Goal: Task Accomplishment & Management: Manage account settings

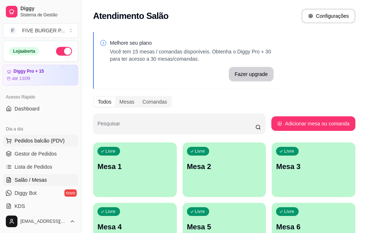
click at [46, 139] on span "Pedidos balcão (PDV)" at bounding box center [40, 140] width 50 height 7
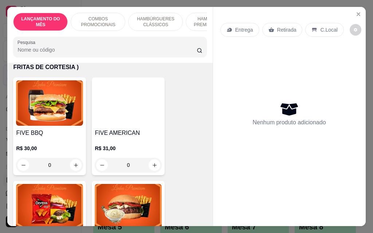
scroll to position [801, 0]
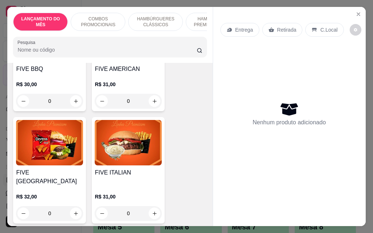
click at [155, 206] on div "0" at bounding box center [128, 213] width 67 height 15
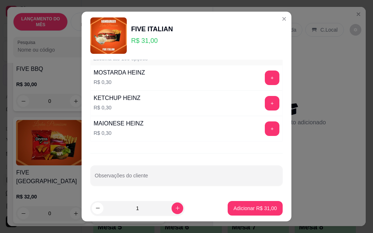
scroll to position [638, 0]
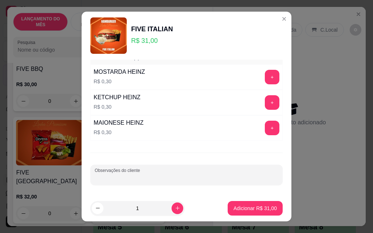
click at [159, 177] on input "Observações do cliente" at bounding box center [187, 177] width 184 height 7
type input "sem cream cheese e sem molho"
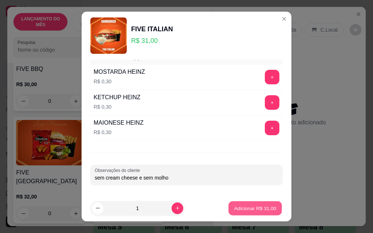
click at [260, 213] on button "Adicionar R$ 31,00" at bounding box center [255, 209] width 54 height 14
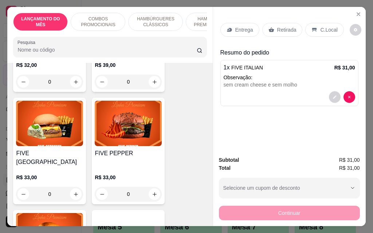
scroll to position [1056, 0]
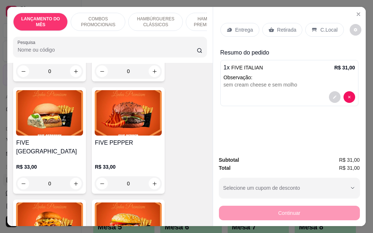
click at [150, 177] on div "0" at bounding box center [128, 184] width 67 height 15
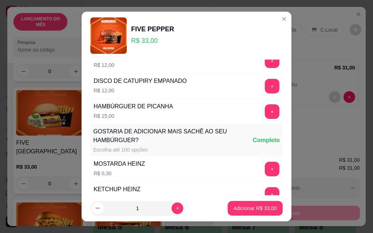
scroll to position [638, 0]
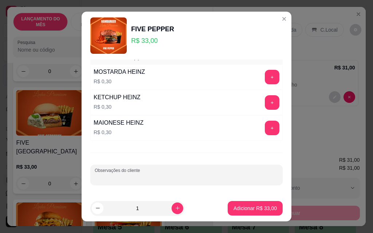
click at [150, 176] on input "Observações do cliente" at bounding box center [187, 177] width 184 height 7
click at [150, 176] on input "sem tomate" at bounding box center [187, 177] width 184 height 7
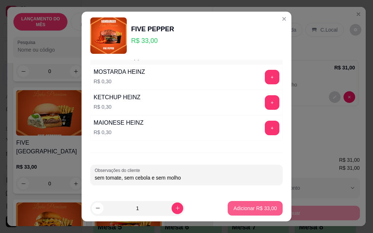
type input "sem tomate, sem cebola e sem molho"
click at [239, 208] on p "Adicionar R$ 33,00" at bounding box center [254, 208] width 43 height 7
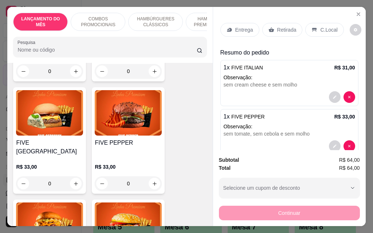
click at [235, 26] on p "Entrega" at bounding box center [244, 29] width 18 height 7
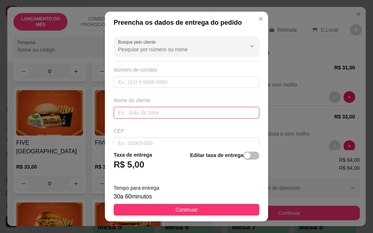
click at [160, 111] on input "text" at bounding box center [187, 113] width 146 height 12
type input "[PERSON_NAME]"
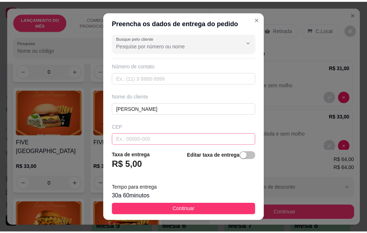
scroll to position [85, 0]
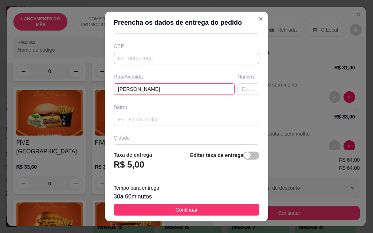
type input "[PERSON_NAME]"
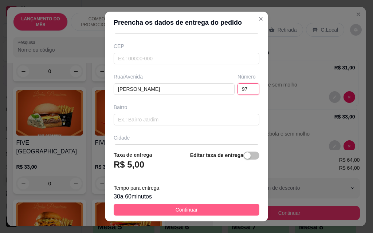
type input "97"
click at [218, 206] on button "Continuar" at bounding box center [187, 210] width 146 height 12
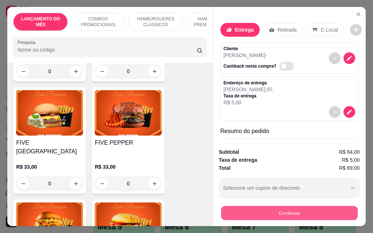
click at [261, 213] on button "Continuar" at bounding box center [289, 213] width 137 height 14
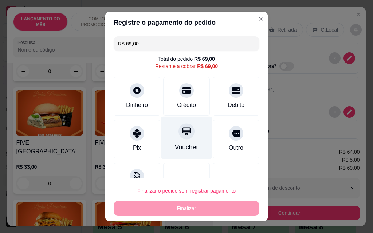
drag, startPoint x: 172, startPoint y: 96, endPoint x: 190, endPoint y: 136, distance: 44.0
click at [172, 96] on div "Crédito" at bounding box center [186, 96] width 47 height 39
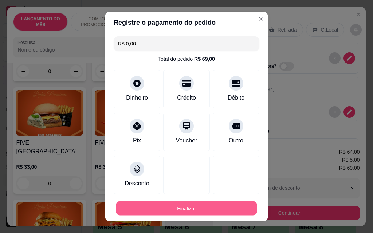
click at [203, 211] on button "Finalizar" at bounding box center [186, 209] width 141 height 14
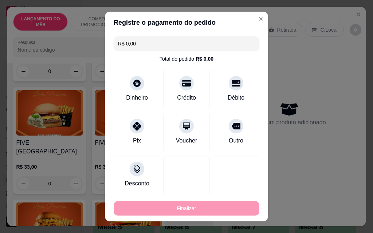
type input "-R$ 69,00"
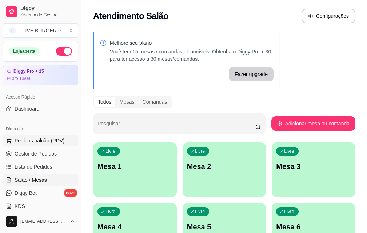
click at [46, 140] on span "Pedidos balcão (PDV)" at bounding box center [40, 140] width 50 height 7
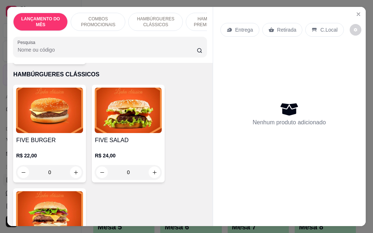
scroll to position [510, 0]
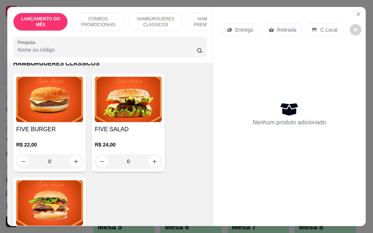
click at [74, 154] on div "0" at bounding box center [49, 161] width 67 height 15
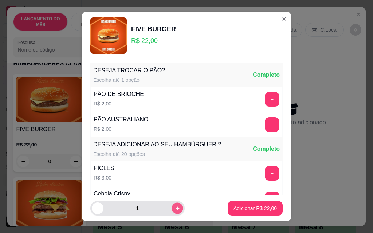
click at [172, 212] on button "increase-product-quantity" at bounding box center [177, 208] width 11 height 11
type input "2"
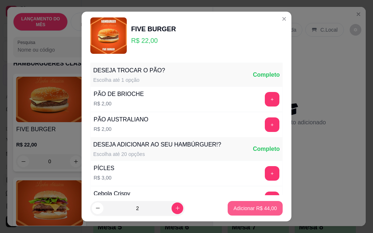
click at [242, 211] on p "Adicionar R$ 44,00" at bounding box center [254, 208] width 43 height 7
type input "2"
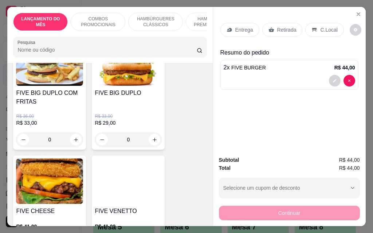
scroll to position [0, 0]
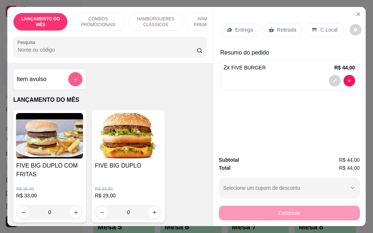
click at [74, 82] on icon "add-separate-item" at bounding box center [75, 79] width 5 height 5
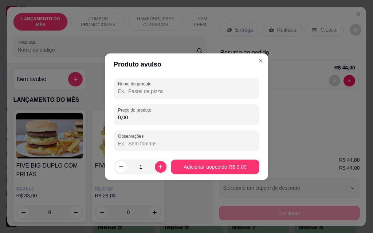
click at [150, 94] on input "Nome do produto" at bounding box center [186, 91] width 137 height 7
type input "meia porção batata com cheddar e bacon"
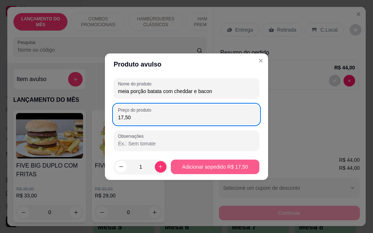
type input "17,50"
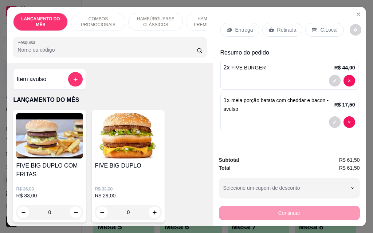
click at [247, 28] on p "Entrega" at bounding box center [244, 29] width 18 height 7
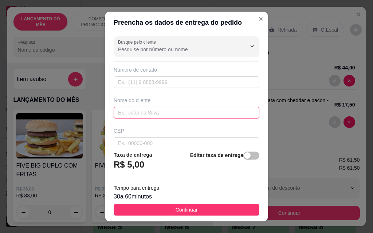
click at [162, 110] on input "text" at bounding box center [187, 113] width 146 height 12
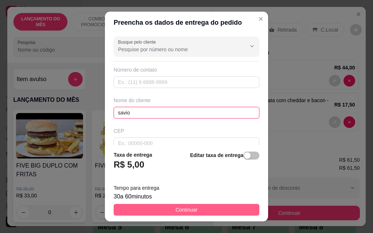
type input "savio"
click at [196, 206] on button "Continuar" at bounding box center [187, 210] width 146 height 12
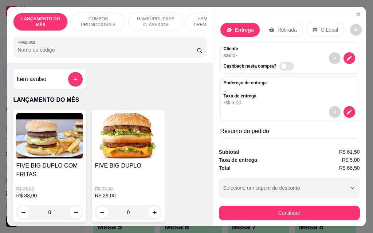
click at [272, 29] on div "Retirada" at bounding box center [283, 30] width 40 height 14
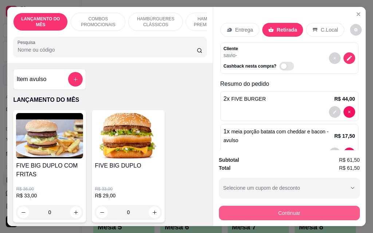
click at [276, 212] on button "Continuar" at bounding box center [289, 213] width 141 height 15
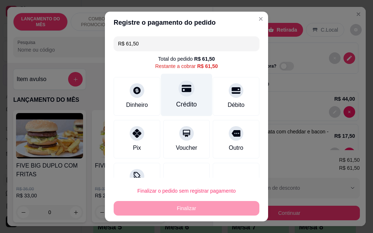
click at [184, 105] on div "Crédito" at bounding box center [186, 104] width 21 height 9
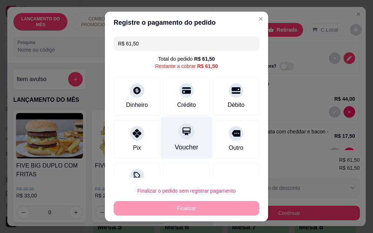
type input "R$ 0,00"
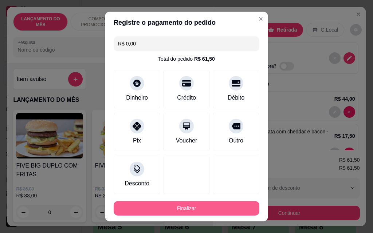
click at [210, 206] on button "Finalizar" at bounding box center [187, 208] width 146 height 15
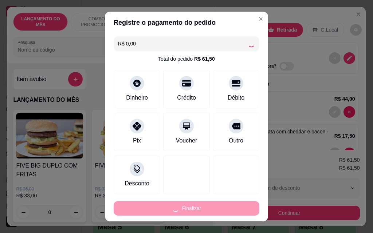
type input "0"
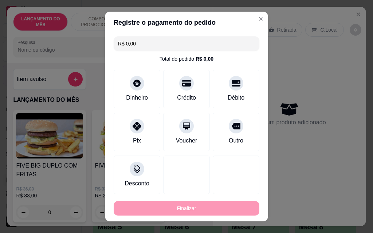
type input "-R$ 61,50"
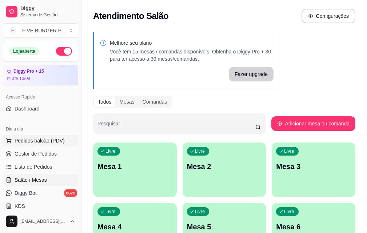
click at [54, 137] on span "Pedidos balcão (PDV)" at bounding box center [40, 140] width 50 height 7
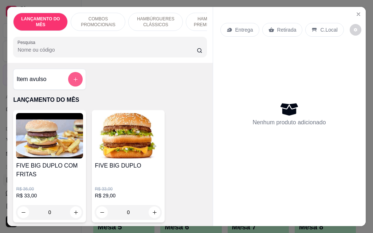
click at [76, 81] on button "add-separate-item" at bounding box center [75, 79] width 15 height 15
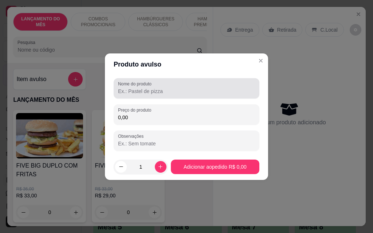
click at [136, 91] on input "Nome do produto" at bounding box center [186, 91] width 137 height 7
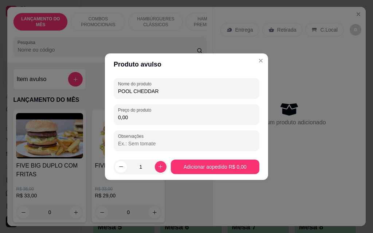
type input "POOL CHEDDAR"
click at [158, 145] on input "Observações" at bounding box center [186, 143] width 137 height 7
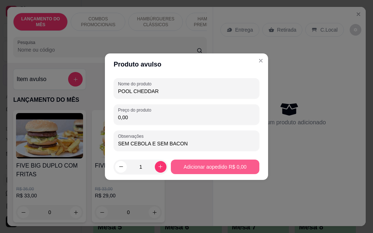
type input "SEM CEBOLA E SEM BACON"
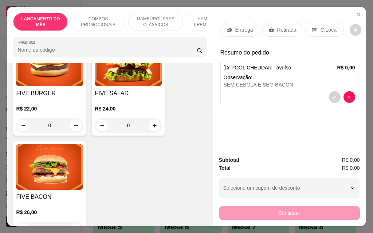
scroll to position [546, 0]
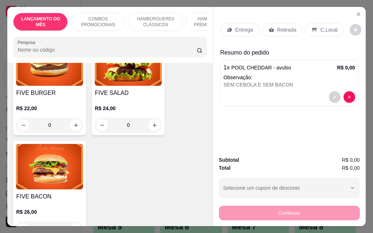
click at [73, 118] on div "0" at bounding box center [49, 125] width 67 height 15
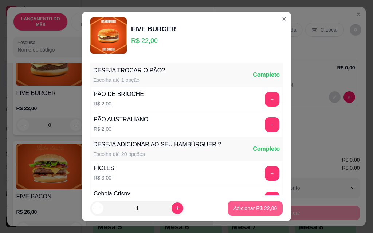
click at [264, 210] on p "Adicionar R$ 22,00" at bounding box center [254, 208] width 43 height 7
type input "1"
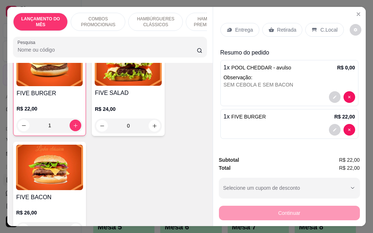
scroll to position [547, 0]
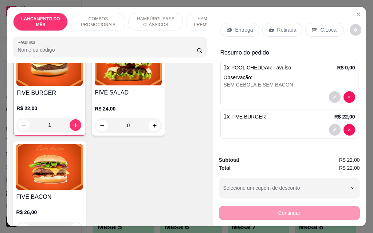
click at [238, 29] on p "Entrega" at bounding box center [244, 29] width 18 height 7
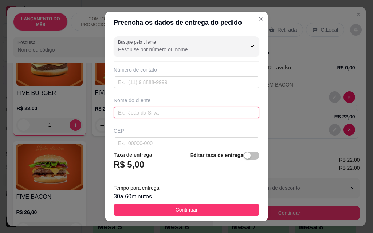
click at [157, 111] on input "text" at bounding box center [187, 113] width 146 height 12
type input "CAROL"
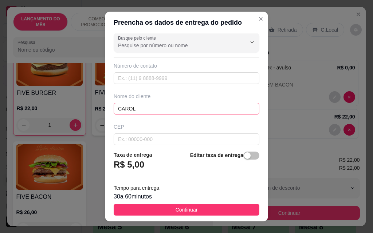
scroll to position [85, 0]
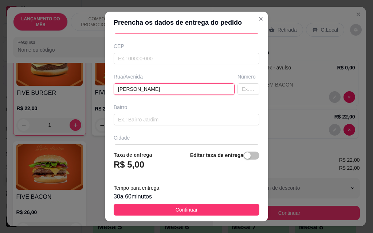
type input "[PERSON_NAME]"
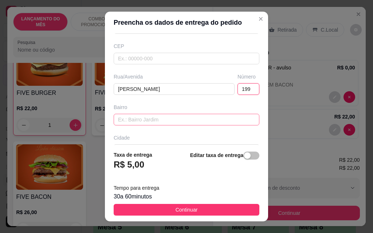
type input "199"
click at [166, 120] on input "text" at bounding box center [187, 120] width 146 height 12
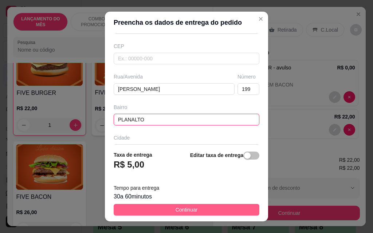
type input "PLANALTO"
click at [208, 214] on button "Continuar" at bounding box center [187, 210] width 146 height 12
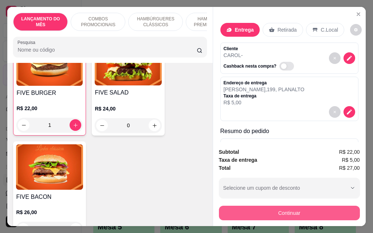
click at [237, 208] on button "Continuar" at bounding box center [289, 213] width 141 height 15
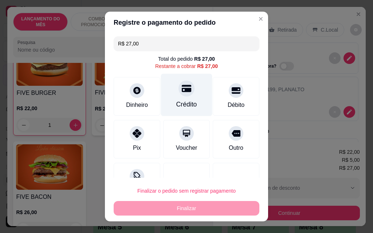
click at [178, 110] on div "Crédito" at bounding box center [186, 95] width 51 height 43
type input "R$ 0,00"
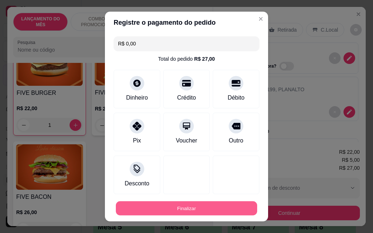
click at [192, 208] on button "Finalizar" at bounding box center [186, 209] width 141 height 14
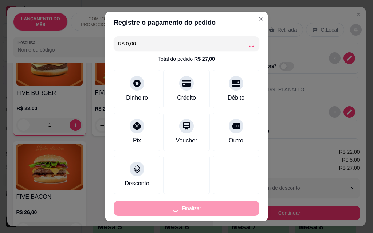
type input "0"
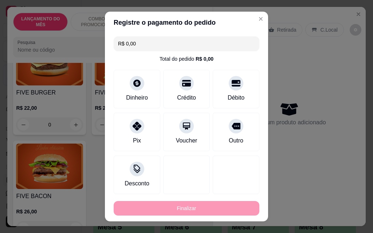
type input "-R$ 27,00"
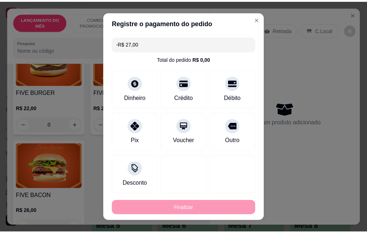
scroll to position [546, 0]
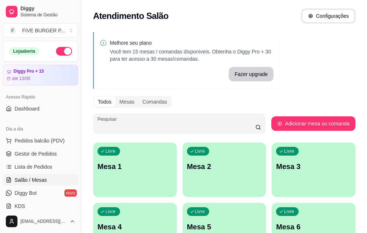
click at [202, 127] on input "Pesquisar" at bounding box center [177, 126] width 158 height 7
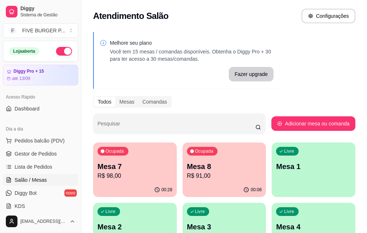
click at [221, 105] on div "Todos Mesas Comandas" at bounding box center [224, 102] width 263 height 12
click at [117, 128] on input "Pesquisar" at bounding box center [177, 126] width 158 height 7
click at [19, 170] on span "Lista de Pedidos" at bounding box center [34, 166] width 38 height 7
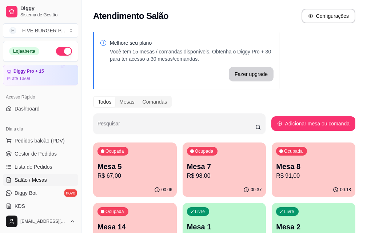
click at [276, 172] on div "Mesa 8 R$ 91,00" at bounding box center [313, 171] width 75 height 19
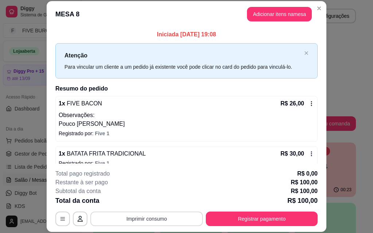
click at [169, 217] on button "Imprimir consumo" at bounding box center [146, 219] width 113 height 15
click at [162, 202] on button "IMPRESSORA" at bounding box center [146, 202] width 51 height 11
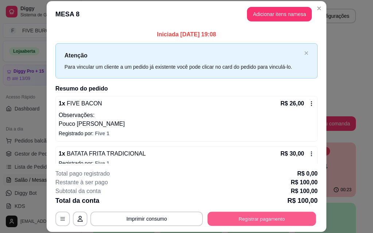
click at [244, 222] on button "Registrar pagamento" at bounding box center [262, 219] width 109 height 14
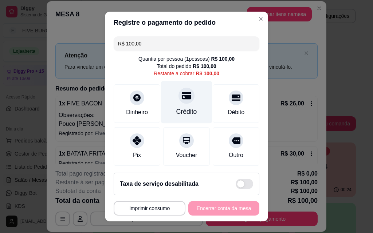
click at [183, 115] on div "Crédito" at bounding box center [186, 111] width 21 height 9
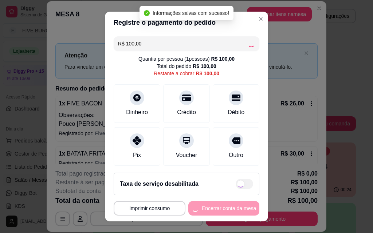
type input "R$ 0,00"
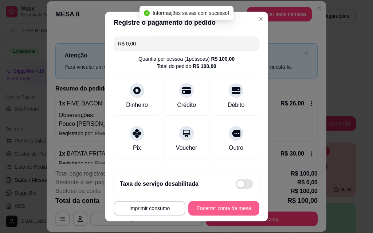
click at [223, 206] on button "Encerrar conta da mesa" at bounding box center [223, 208] width 71 height 15
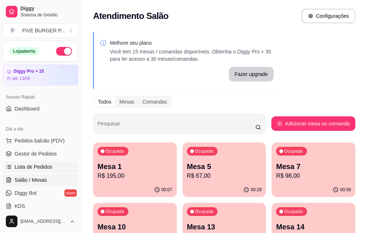
click at [46, 166] on span "Lista de Pedidos" at bounding box center [34, 166] width 38 height 7
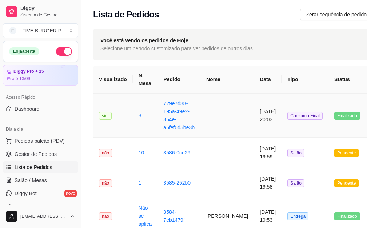
click at [226, 128] on td at bounding box center [228, 116] width 54 height 44
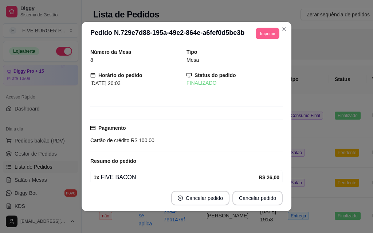
click at [263, 37] on button "Imprimir" at bounding box center [268, 33] width 24 height 11
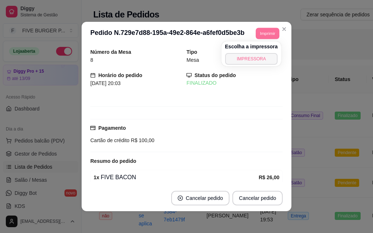
click at [263, 57] on button "IMPRESSORA" at bounding box center [251, 59] width 53 height 12
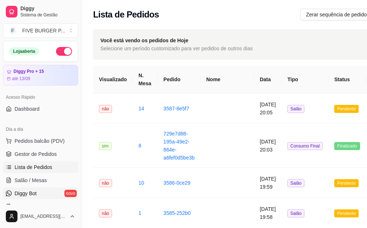
drag, startPoint x: 45, startPoint y: 179, endPoint x: 43, endPoint y: 192, distance: 12.9
click at [45, 179] on span "Salão / Mesas" at bounding box center [31, 180] width 32 height 7
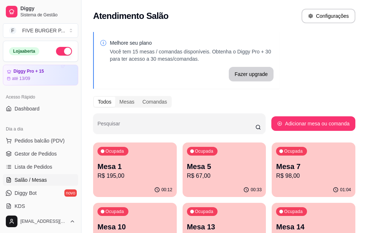
click at [272, 181] on div "Ocupada Mesa 7 R$ 98,00" at bounding box center [314, 163] width 84 height 40
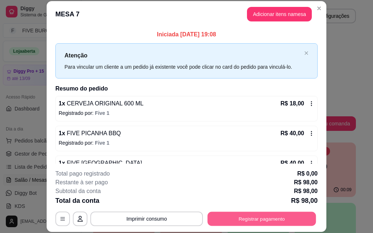
click at [268, 218] on button "Registrar pagamento" at bounding box center [262, 219] width 109 height 14
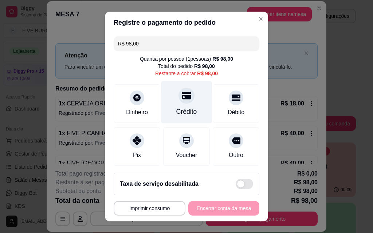
click at [183, 108] on div "Crédito" at bounding box center [186, 111] width 21 height 9
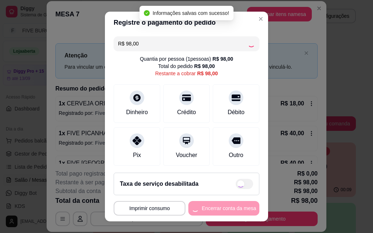
type input "R$ 0,00"
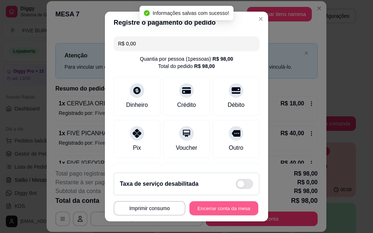
click at [217, 211] on button "Encerrar conta da mesa" at bounding box center [223, 209] width 69 height 14
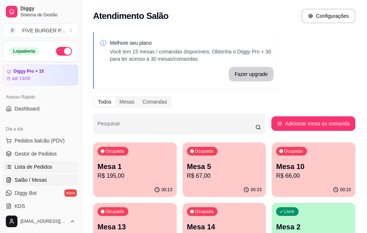
click at [50, 163] on link "Lista de Pedidos" at bounding box center [40, 167] width 75 height 12
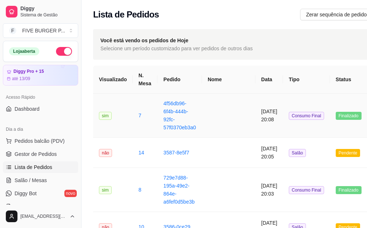
click at [216, 117] on td at bounding box center [229, 116] width 54 height 44
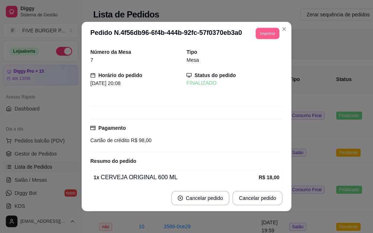
click at [256, 33] on button "Imprimir" at bounding box center [268, 33] width 24 height 11
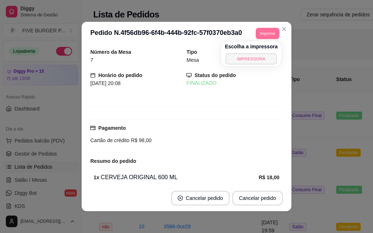
click at [259, 58] on button "IMPRESSORA" at bounding box center [251, 58] width 51 height 11
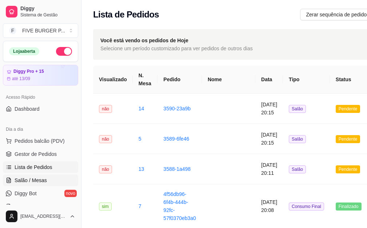
click at [40, 185] on link "Salão / Mesas" at bounding box center [40, 180] width 75 height 12
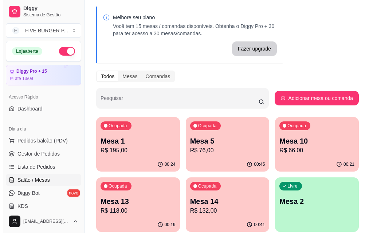
scroll to position [36, 0]
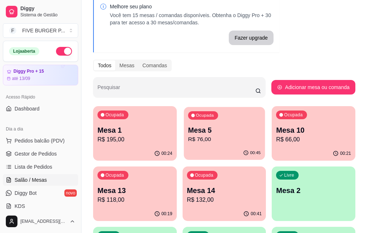
click at [206, 134] on p "Mesa 5" at bounding box center [224, 131] width 73 height 10
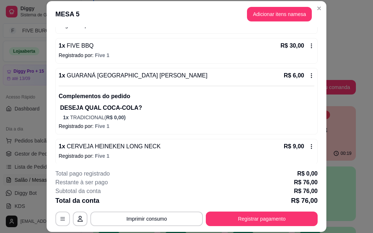
scroll to position [121, 0]
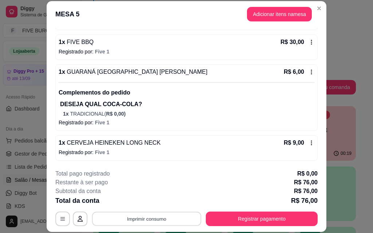
click at [164, 218] on button "Imprimir consumo" at bounding box center [146, 219] width 109 height 14
click at [158, 207] on button "IMPRESSORA" at bounding box center [146, 202] width 51 height 11
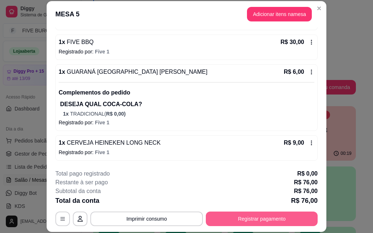
click at [279, 218] on button "Registrar pagamento" at bounding box center [262, 219] width 112 height 15
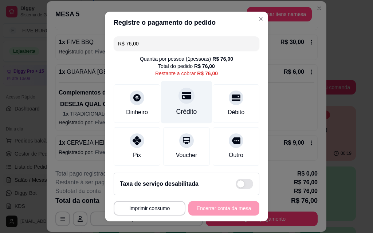
click at [191, 106] on div "Crédito" at bounding box center [186, 102] width 51 height 43
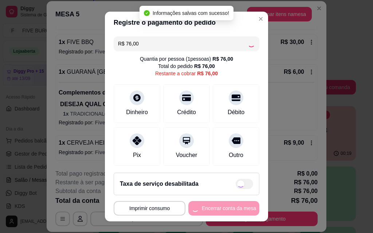
type input "R$ 0,00"
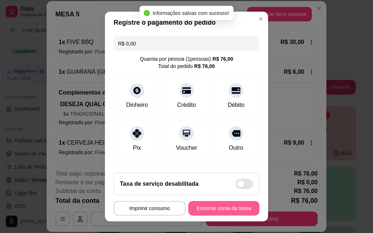
click at [227, 204] on button "Encerrar conta da mesa" at bounding box center [223, 208] width 71 height 15
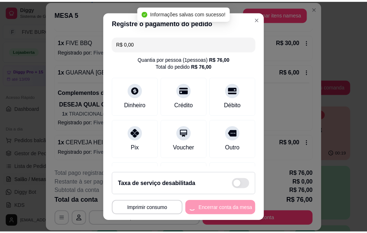
scroll to position [0, 0]
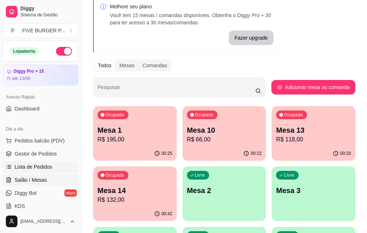
click at [59, 166] on link "Lista de Pedidos" at bounding box center [40, 167] width 75 height 12
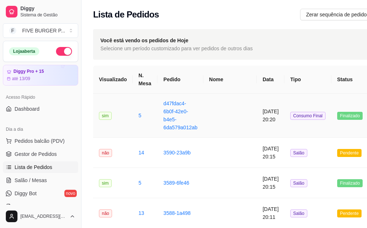
click at [223, 121] on td at bounding box center [231, 116] width 54 height 44
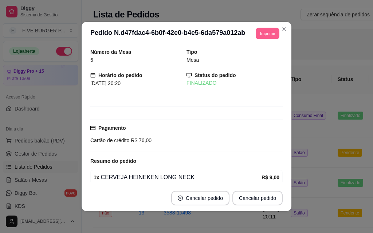
click at [265, 35] on button "Imprimir" at bounding box center [268, 33] width 24 height 11
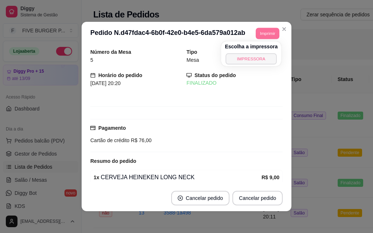
click at [262, 60] on button "IMPRESSORA" at bounding box center [251, 58] width 51 height 11
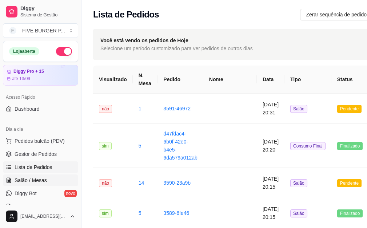
click at [52, 177] on link "Salão / Mesas" at bounding box center [40, 180] width 75 height 12
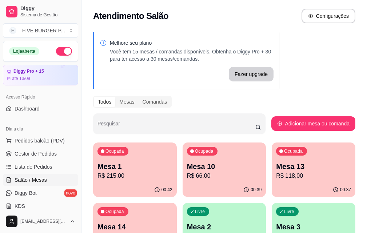
click at [200, 182] on div "Ocupada Mesa 10 R$ 66,00" at bounding box center [225, 163] width 84 height 40
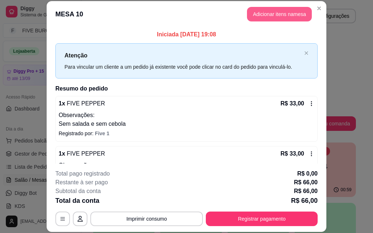
click at [288, 12] on button "Adicionar itens na mesa" at bounding box center [279, 14] width 65 height 15
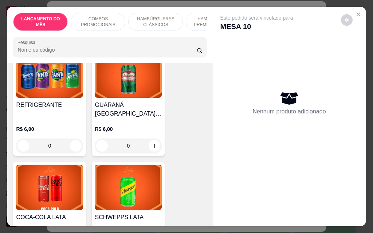
scroll to position [2949, 0]
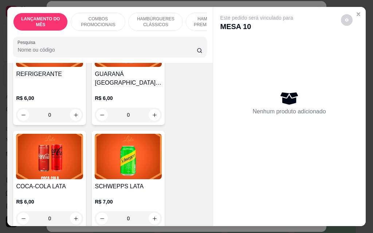
click at [72, 212] on div "0" at bounding box center [49, 219] width 67 height 15
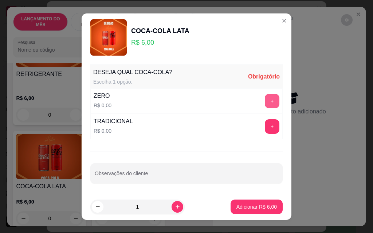
click at [265, 101] on button "+" at bounding box center [272, 101] width 15 height 15
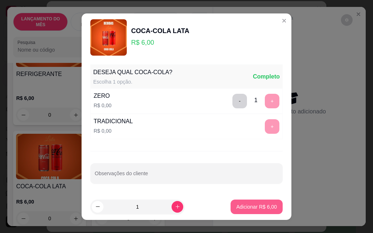
click at [249, 208] on p "Adicionar R$ 6,00" at bounding box center [256, 207] width 40 height 7
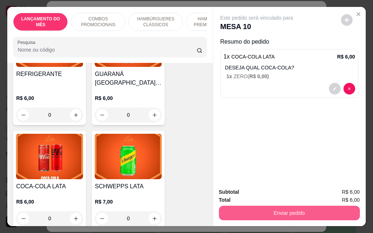
click at [270, 208] on button "Enviar pedido" at bounding box center [289, 213] width 141 height 15
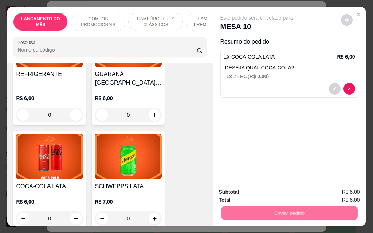
click at [266, 196] on button "Não registrar e enviar pedido" at bounding box center [265, 192] width 74 height 13
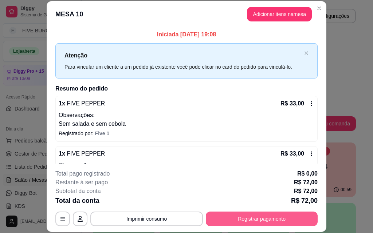
click at [257, 218] on button "Registrar pagamento" at bounding box center [262, 219] width 112 height 15
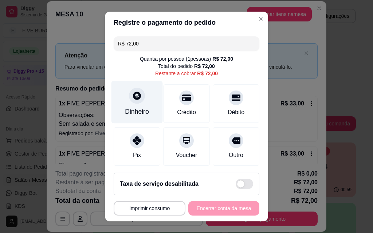
click at [137, 103] on div "Dinheiro" at bounding box center [136, 102] width 51 height 43
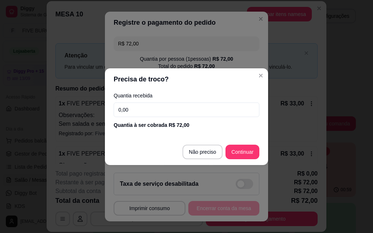
click at [141, 109] on input "0,00" at bounding box center [187, 110] width 146 height 15
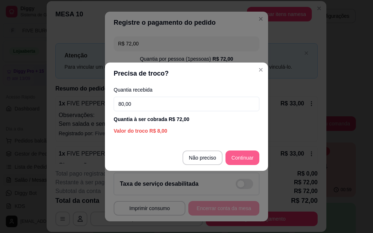
type input "80,00"
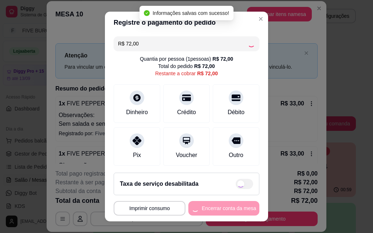
type input "R$ 0,00"
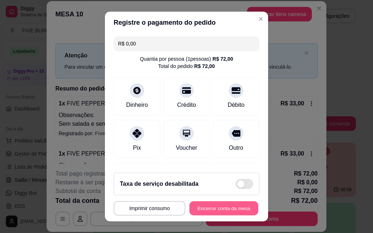
click at [209, 209] on button "Encerrar conta da mesa" at bounding box center [223, 209] width 69 height 14
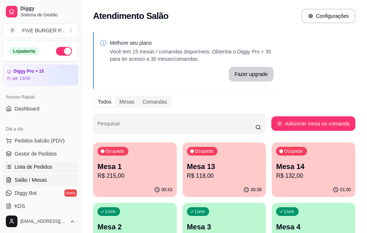
click at [61, 166] on link "Lista de Pedidos" at bounding box center [40, 167] width 75 height 12
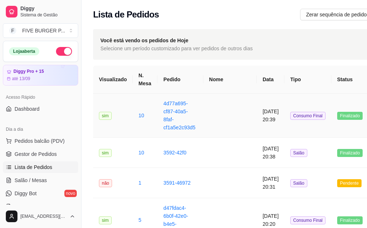
click at [228, 110] on td at bounding box center [231, 116] width 54 height 44
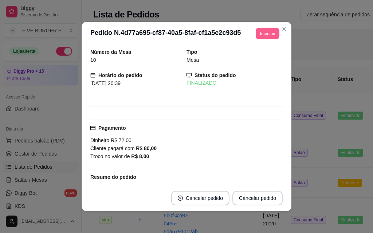
click at [256, 31] on button "Imprimir" at bounding box center [268, 33] width 24 height 11
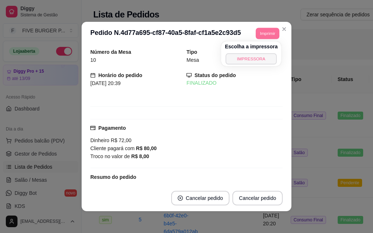
click at [261, 60] on button "IMPRESSORA" at bounding box center [251, 58] width 51 height 11
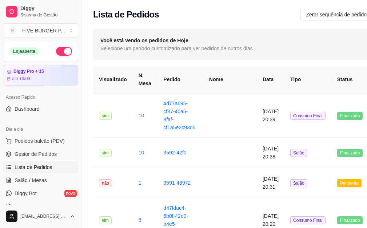
click at [40, 182] on span "Salão / Mesas" at bounding box center [31, 180] width 32 height 7
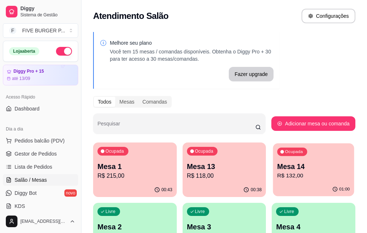
click at [277, 178] on p "R$ 132,00" at bounding box center [313, 176] width 73 height 8
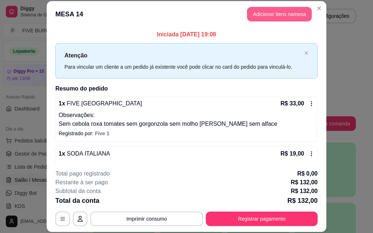
click at [272, 16] on button "Adicionar itens na mesa" at bounding box center [279, 14] width 65 height 15
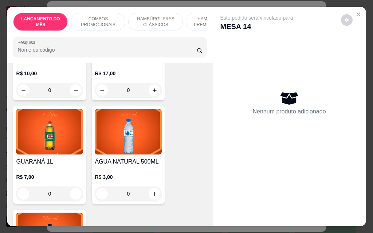
scroll to position [3386, 0]
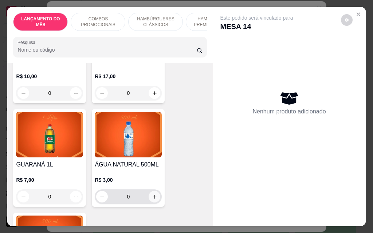
click at [155, 191] on button "increase-product-quantity" at bounding box center [155, 197] width 12 height 12
type input "1"
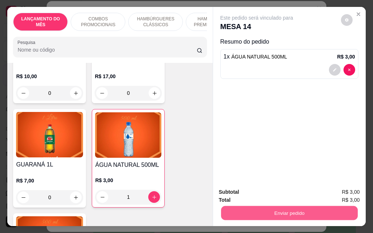
click at [285, 213] on button "Enviar pedido" at bounding box center [289, 213] width 137 height 14
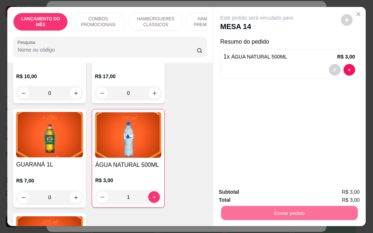
click at [277, 197] on button "Não registrar e enviar pedido" at bounding box center [265, 192] width 74 height 13
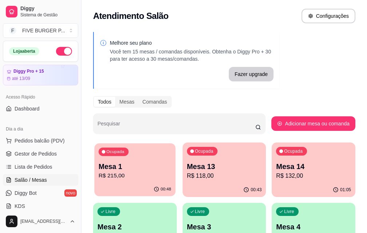
click at [113, 172] on div "Mesa 1 R$ 215,00" at bounding box center [135, 171] width 72 height 18
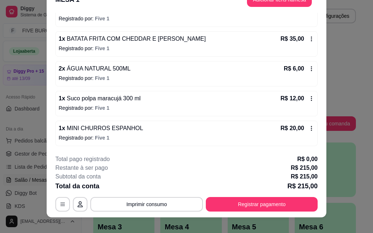
scroll to position [22, 0]
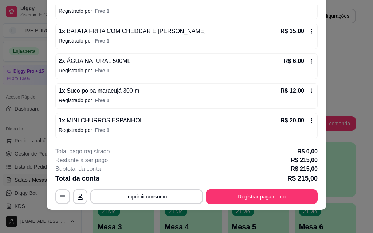
click at [225, 204] on footer "**********" at bounding box center [187, 176] width 280 height 68
click at [225, 205] on footer "**********" at bounding box center [187, 176] width 280 height 68
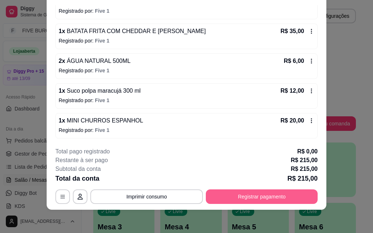
click at [225, 200] on button "Registrar pagamento" at bounding box center [262, 197] width 112 height 15
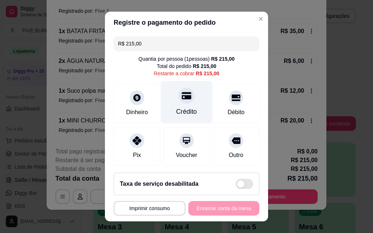
click at [176, 111] on div "Crédito" at bounding box center [186, 111] width 21 height 9
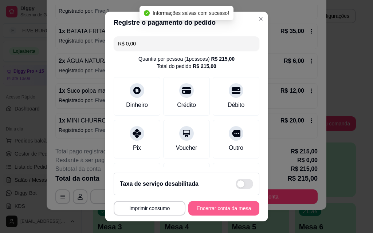
type input "R$ 0,00"
click at [197, 210] on button "Encerrar conta da mesa" at bounding box center [223, 208] width 71 height 15
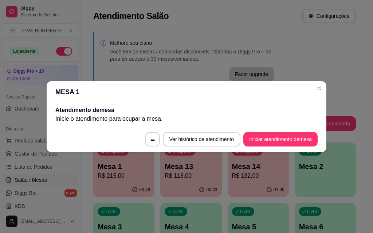
scroll to position [0, 0]
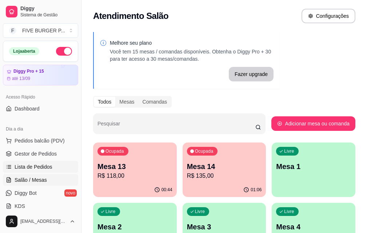
click at [45, 169] on span "Lista de Pedidos" at bounding box center [34, 166] width 38 height 7
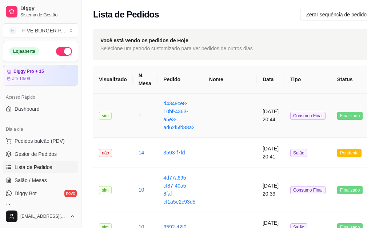
click at [226, 117] on td at bounding box center [231, 116] width 54 height 44
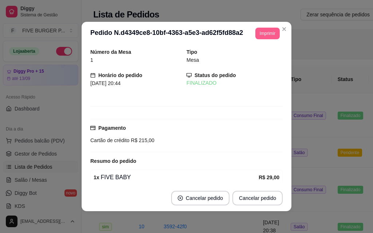
click at [260, 37] on button "Imprimir" at bounding box center [267, 34] width 24 height 12
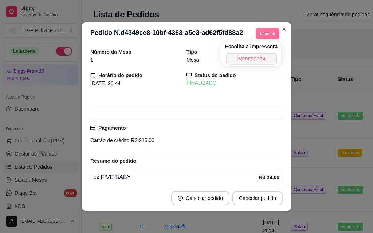
click at [260, 56] on button "IMPRESSORA" at bounding box center [251, 58] width 51 height 11
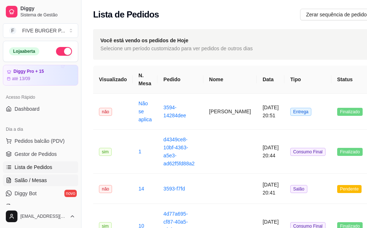
click at [55, 178] on link "Salão / Mesas" at bounding box center [40, 180] width 75 height 12
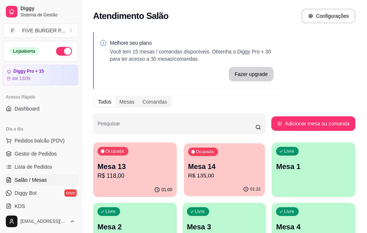
click at [188, 168] on p "Mesa 14" at bounding box center [224, 167] width 73 height 10
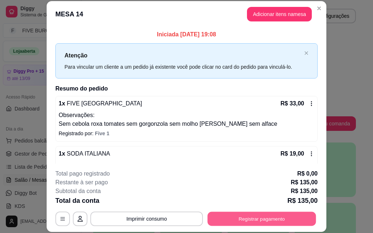
click at [252, 217] on button "Registrar pagamento" at bounding box center [262, 219] width 109 height 14
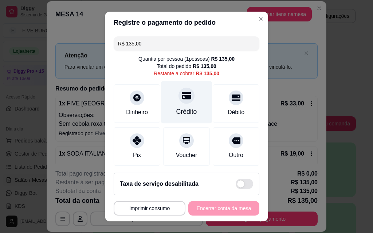
click at [180, 107] on div "Crédito" at bounding box center [186, 102] width 51 height 43
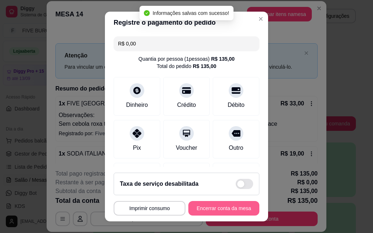
type input "R$ 0,00"
click at [221, 209] on button "Encerrar conta da mesa" at bounding box center [223, 209] width 69 height 14
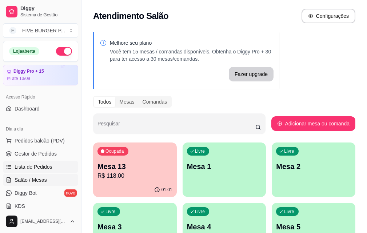
click at [39, 169] on span "Lista de Pedidos" at bounding box center [34, 166] width 38 height 7
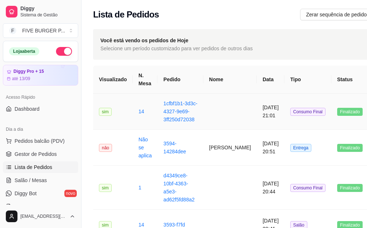
click at [223, 121] on td at bounding box center [231, 112] width 54 height 36
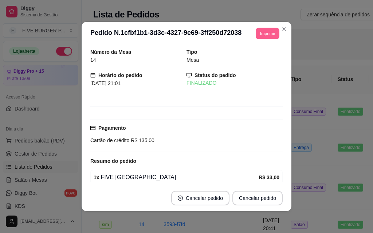
click at [268, 34] on button "Imprimir" at bounding box center [268, 33] width 24 height 11
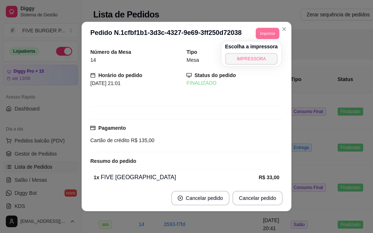
click at [244, 56] on button "IMPRESSORA" at bounding box center [251, 59] width 53 height 12
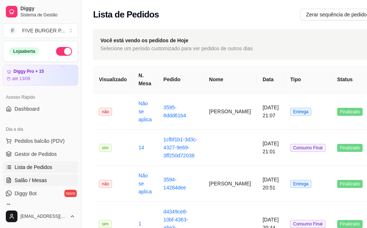
click at [29, 178] on span "Salão / Mesas" at bounding box center [31, 180] width 32 height 7
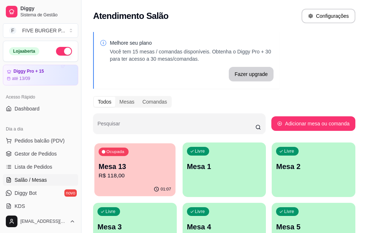
click at [141, 165] on p "Mesa 13" at bounding box center [135, 167] width 72 height 10
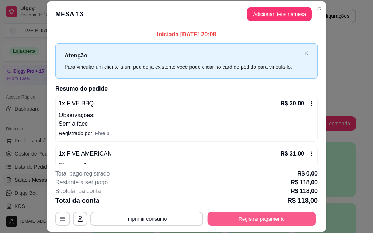
click at [220, 219] on button "Registrar pagamento" at bounding box center [262, 219] width 109 height 14
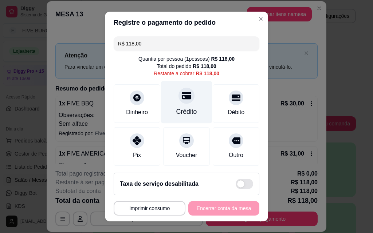
click at [192, 110] on div "Crédito" at bounding box center [186, 102] width 51 height 43
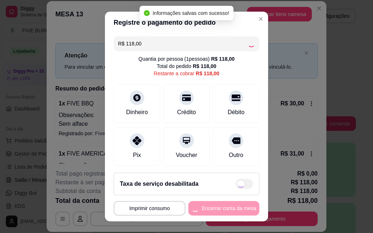
type input "R$ 0,00"
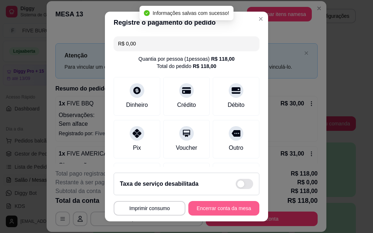
click at [219, 208] on button "Encerrar conta da mesa" at bounding box center [223, 208] width 71 height 15
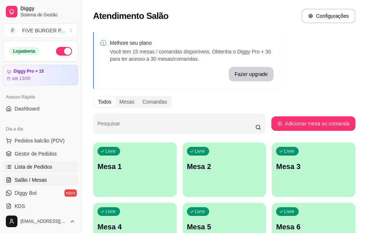
click at [27, 168] on span "Lista de Pedidos" at bounding box center [34, 166] width 38 height 7
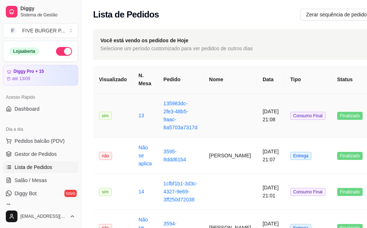
click at [217, 117] on td at bounding box center [231, 116] width 54 height 44
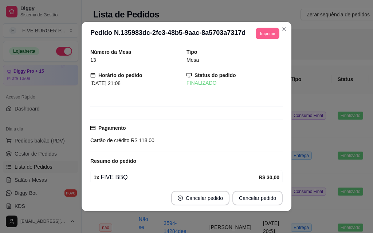
click at [260, 29] on button "Imprimir" at bounding box center [268, 33] width 24 height 11
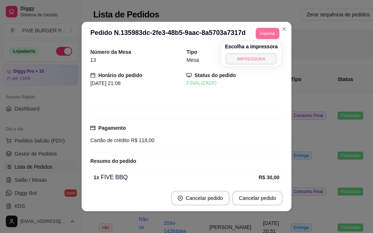
click at [258, 57] on button "IMPRESSORA" at bounding box center [251, 58] width 51 height 11
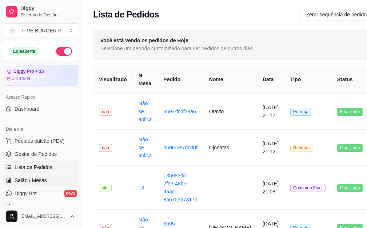
click at [31, 178] on span "Salão / Mesas" at bounding box center [31, 180] width 32 height 7
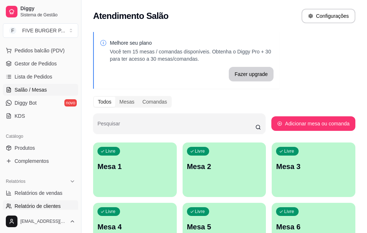
scroll to position [109, 0]
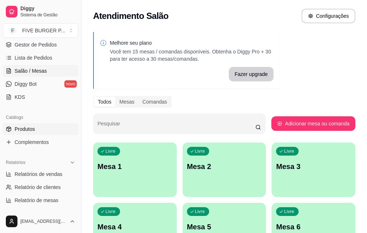
click at [43, 126] on link "Produtos" at bounding box center [40, 129] width 75 height 12
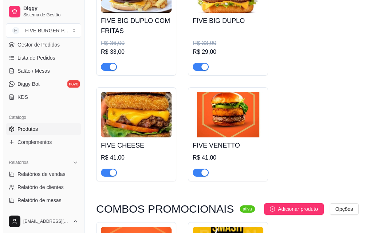
scroll to position [146, 0]
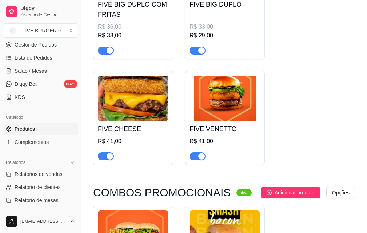
click at [157, 130] on h4 "FIVE CHEESE" at bounding box center [133, 129] width 71 height 10
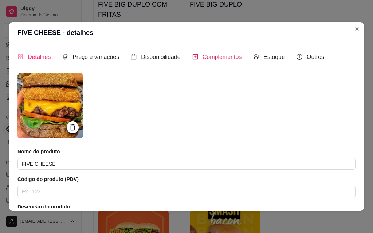
click at [223, 57] on span "Complementos" at bounding box center [221, 57] width 39 height 6
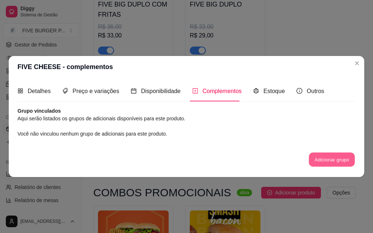
click at [327, 159] on button "Adicionar grupo" at bounding box center [332, 160] width 46 height 14
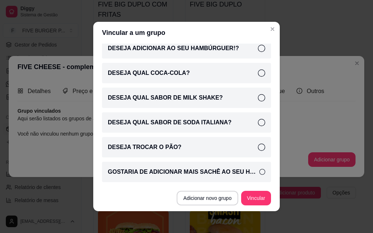
scroll to position [0, 0]
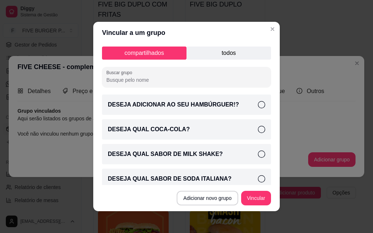
click at [216, 58] on p "todos" at bounding box center [228, 53] width 84 height 13
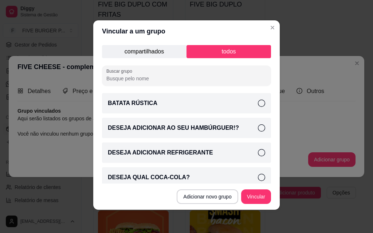
click at [258, 127] on icon at bounding box center [261, 128] width 7 height 7
click at [261, 198] on button "Vincular" at bounding box center [255, 197] width 29 height 14
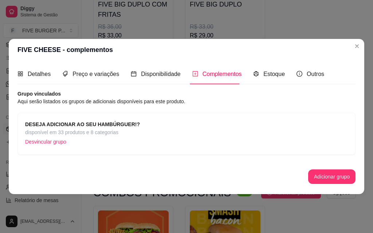
click at [78, 129] on span "disponível em 33 produtos e 8 categorias" at bounding box center [82, 133] width 115 height 8
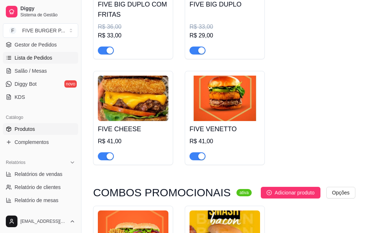
click at [52, 58] on link "Lista de Pedidos" at bounding box center [40, 58] width 75 height 12
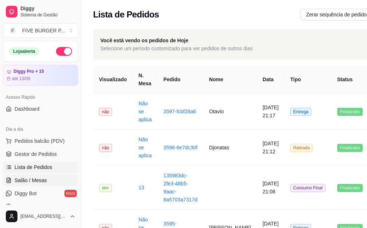
click at [40, 180] on span "Salão / Mesas" at bounding box center [31, 180] width 32 height 7
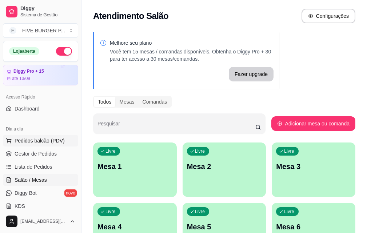
click at [46, 141] on span "Pedidos balcão (PDV)" at bounding box center [40, 140] width 50 height 7
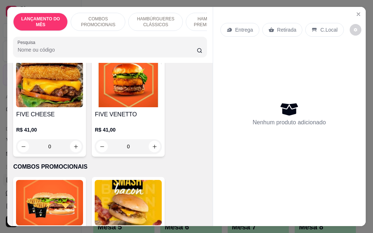
scroll to position [182, 0]
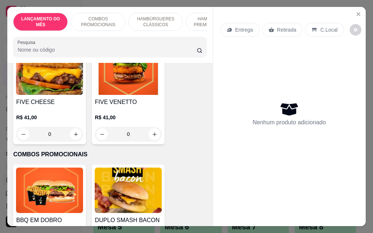
click at [46, 87] on img at bounding box center [49, 73] width 67 height 46
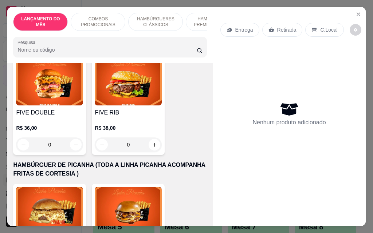
scroll to position [1202, 0]
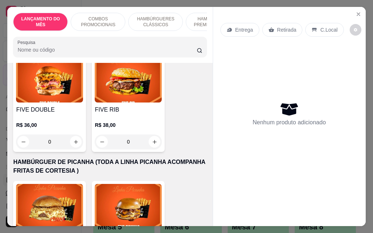
click at [150, 135] on div "0" at bounding box center [128, 142] width 67 height 15
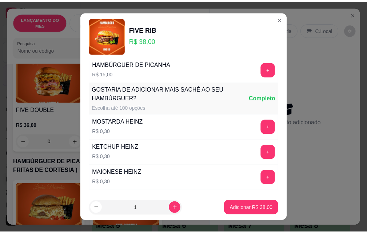
scroll to position [638, 0]
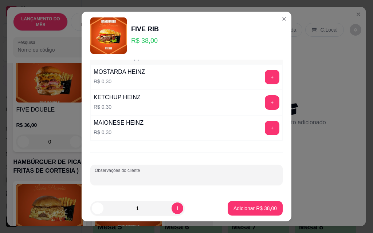
click at [171, 178] on input "Observações do cliente" at bounding box center [187, 177] width 184 height 7
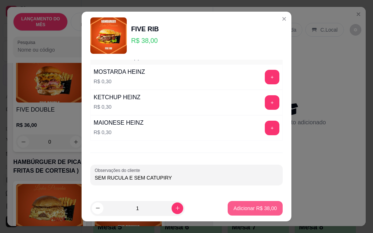
type input "SEM RUCULA E SEM CATUPIRY"
click at [243, 211] on p "Adicionar R$ 38,00" at bounding box center [254, 208] width 43 height 7
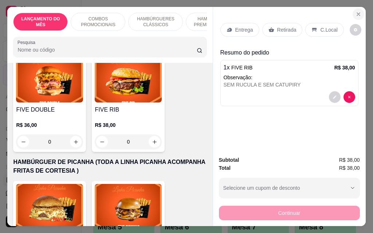
click at [357, 13] on icon "Close" at bounding box center [358, 14] width 3 height 3
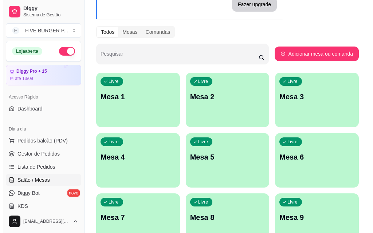
scroll to position [73, 0]
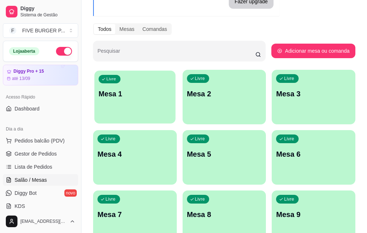
click at [142, 100] on div "Livre Mesa 1" at bounding box center [134, 93] width 81 height 44
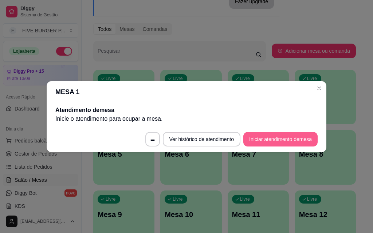
click at [284, 136] on button "Iniciar atendimento de mesa" at bounding box center [280, 139] width 74 height 15
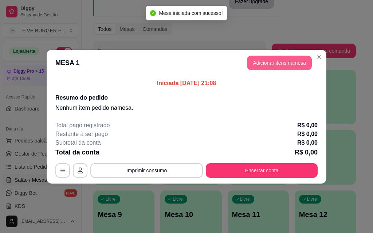
click at [290, 66] on button "Adicionar itens na mesa" at bounding box center [279, 63] width 65 height 15
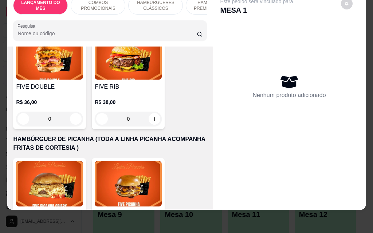
scroll to position [1165, 0]
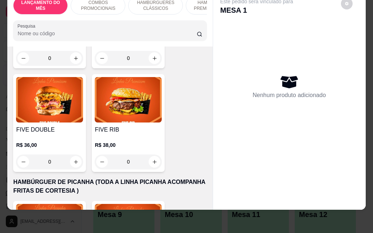
click at [155, 155] on div "0" at bounding box center [128, 162] width 67 height 15
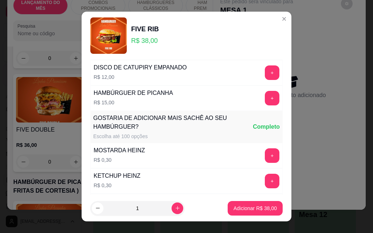
scroll to position [638, 0]
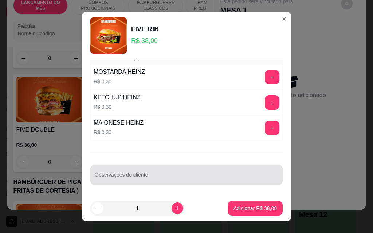
click at [170, 174] on div at bounding box center [187, 175] width 184 height 15
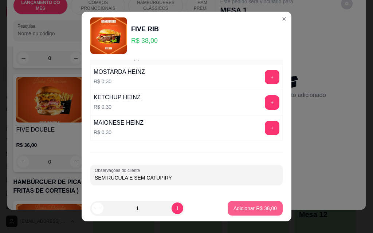
type input "SEM RUCULA E SEM CATUPIRY"
click at [243, 209] on p "Adicionar R$ 38,00" at bounding box center [255, 208] width 42 height 7
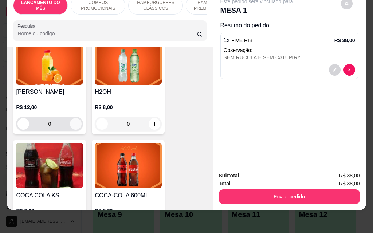
click at [73, 122] on icon "increase-product-quantity" at bounding box center [75, 124] width 5 height 5
type input "1"
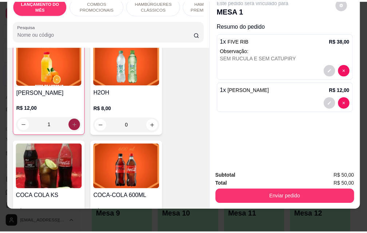
scroll to position [3132, 0]
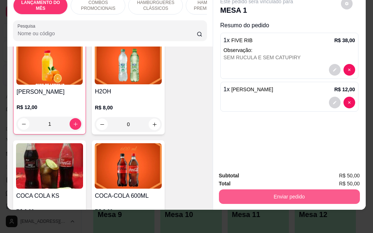
click at [259, 194] on button "Enviar pedido" at bounding box center [289, 197] width 141 height 15
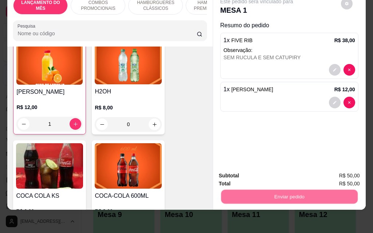
click at [251, 167] on button "Não registrar e enviar pedido" at bounding box center [265, 174] width 76 height 14
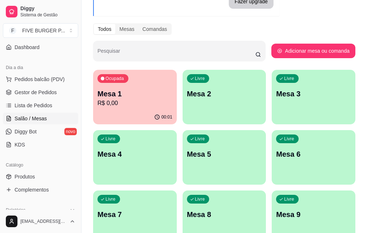
scroll to position [73, 0]
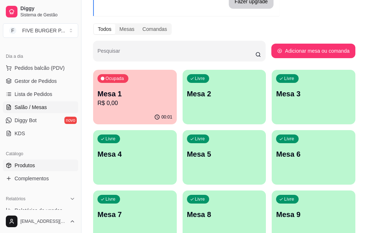
click at [50, 165] on link "Produtos" at bounding box center [40, 166] width 75 height 12
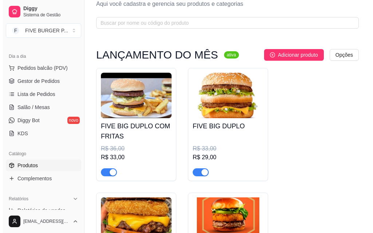
scroll to position [36, 0]
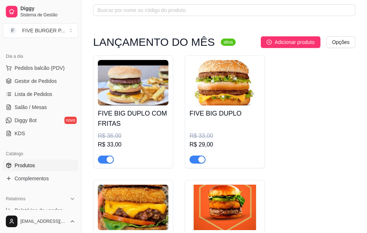
click at [151, 114] on h4 "FIVE BIG DUPLO COM FRITAS" at bounding box center [133, 119] width 71 height 20
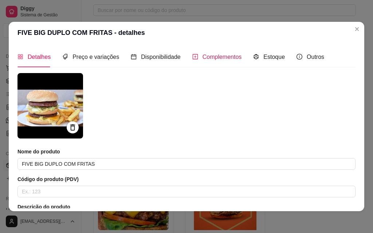
click at [208, 60] on span "Complementos" at bounding box center [221, 57] width 39 height 6
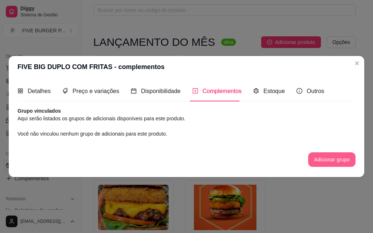
click at [322, 159] on button "Adicionar grupo" at bounding box center [331, 160] width 47 height 15
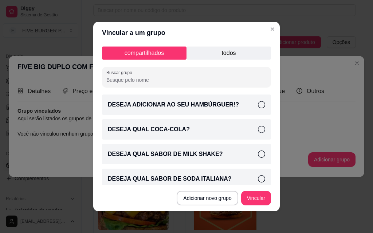
click at [258, 106] on icon at bounding box center [261, 104] width 7 height 7
click at [263, 198] on button "Vincular" at bounding box center [255, 199] width 29 height 14
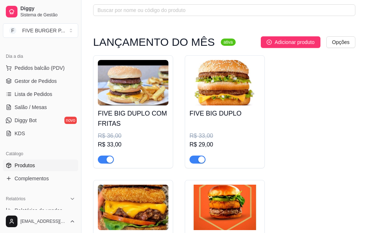
click at [135, 111] on h4 "FIVE BIG DUPLO COM FRITAS" at bounding box center [133, 119] width 71 height 20
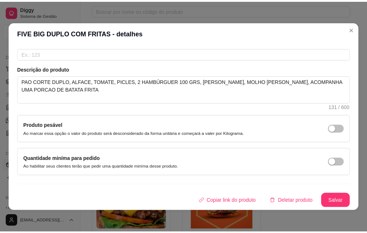
scroll to position [0, 0]
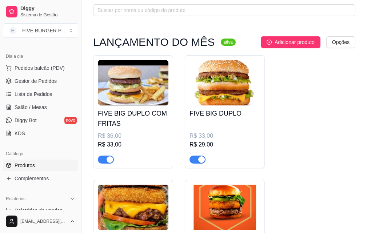
click at [228, 109] on h4 "FIVE BIG DUPLO" at bounding box center [225, 114] width 71 height 10
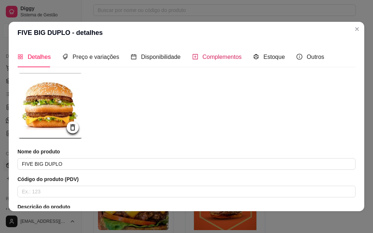
click at [211, 59] on span "Complementos" at bounding box center [221, 57] width 39 height 6
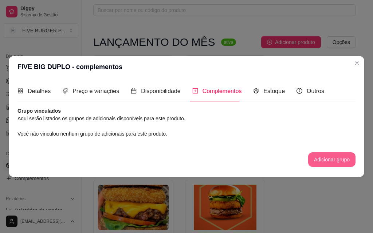
click at [336, 162] on button "Adicionar grupo" at bounding box center [331, 160] width 47 height 15
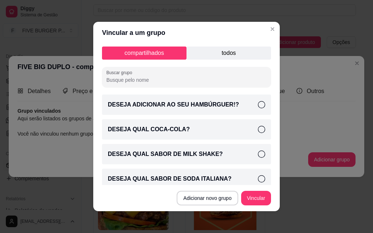
click at [210, 51] on p "todos" at bounding box center [228, 53] width 84 height 13
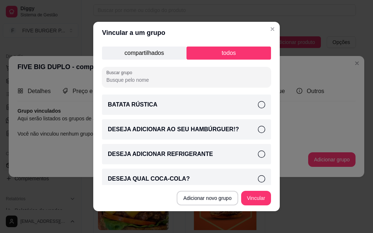
click at [258, 130] on icon at bounding box center [261, 129] width 7 height 7
click at [256, 197] on button "Vincular" at bounding box center [255, 199] width 29 height 14
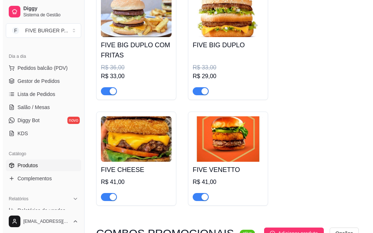
scroll to position [109, 0]
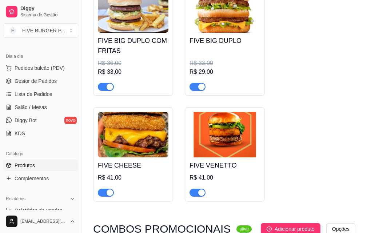
click at [220, 157] on img at bounding box center [225, 135] width 71 height 46
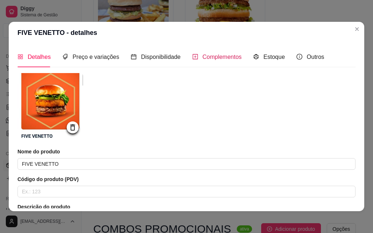
click at [225, 55] on span "Complementos" at bounding box center [221, 57] width 39 height 6
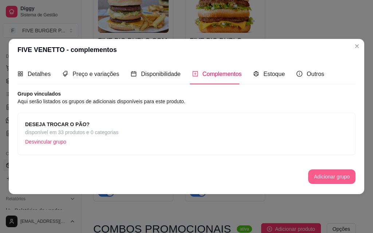
click at [331, 180] on button "Adicionar grupo" at bounding box center [331, 177] width 47 height 15
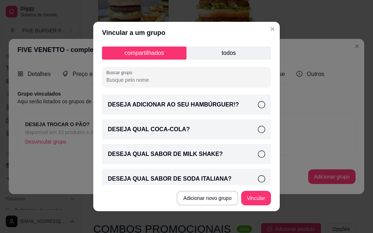
click at [222, 54] on p "todos" at bounding box center [228, 53] width 84 height 13
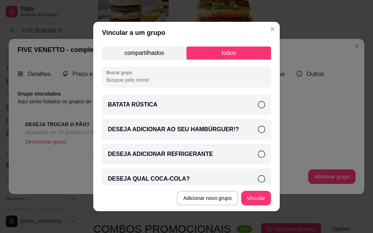
click at [258, 128] on icon at bounding box center [261, 129] width 7 height 7
click at [248, 197] on button "Vincular" at bounding box center [256, 198] width 30 height 15
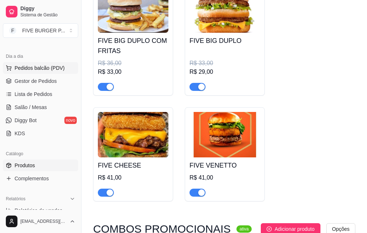
click at [37, 70] on span "Pedidos balcão (PDV)" at bounding box center [40, 67] width 50 height 7
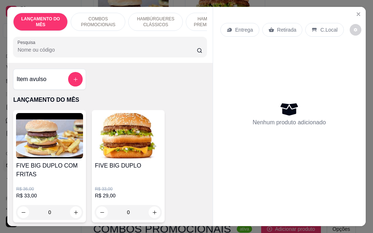
click at [30, 148] on img at bounding box center [49, 136] width 67 height 46
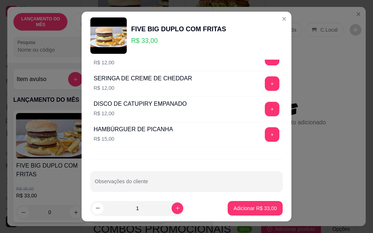
scroll to position [456, 0]
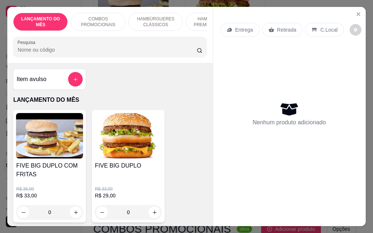
click at [123, 140] on img at bounding box center [128, 136] width 67 height 46
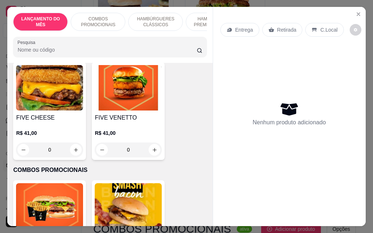
scroll to position [182, 0]
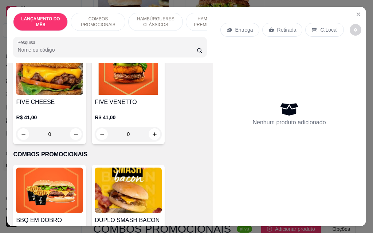
click at [49, 91] on img at bounding box center [49, 73] width 67 height 46
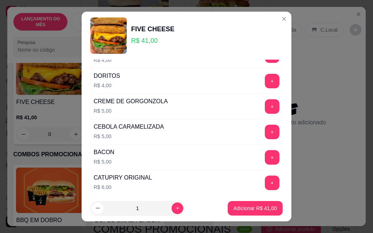
scroll to position [0, 0]
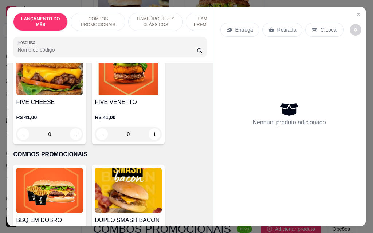
click at [129, 102] on h4 "FIVE VENETTO" at bounding box center [128, 102] width 67 height 9
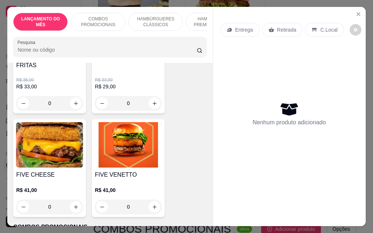
click at [39, 173] on div "FIVE CHEESE R$ 41,00 0" at bounding box center [49, 168] width 73 height 98
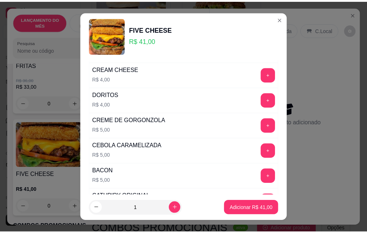
scroll to position [0, 0]
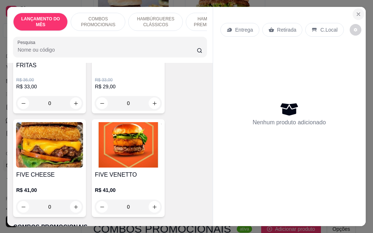
click at [358, 11] on icon "Close" at bounding box center [358, 14] width 6 height 6
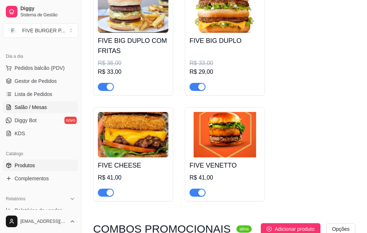
click at [42, 105] on span "Salão / Mesas" at bounding box center [31, 107] width 32 height 7
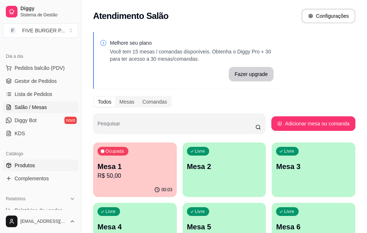
scroll to position [109, 0]
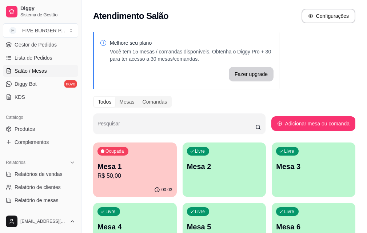
click at [138, 182] on div "Ocupada Mesa 1 R$ 50,00" at bounding box center [135, 163] width 84 height 40
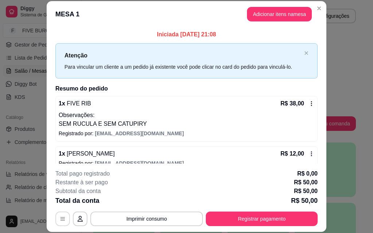
click at [60, 221] on icon "button" at bounding box center [63, 219] width 6 height 6
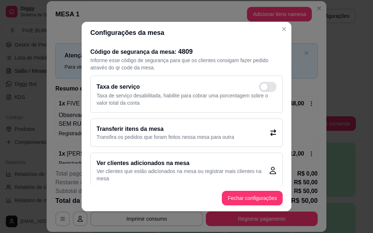
click at [223, 132] on h2 "Transferir itens da mesa" at bounding box center [165, 129] width 138 height 9
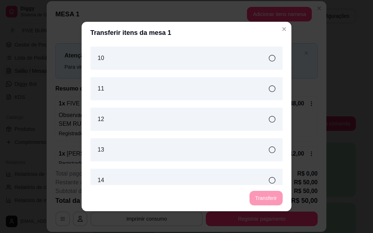
click at [269, 150] on icon at bounding box center [272, 150] width 7 height 7
click at [265, 197] on button "Transferir" at bounding box center [265, 198] width 33 height 15
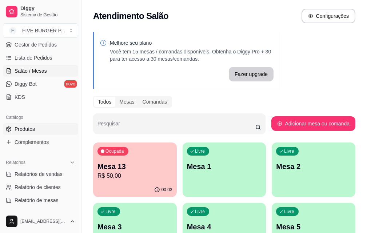
click at [30, 125] on link "Produtos" at bounding box center [40, 129] width 75 height 12
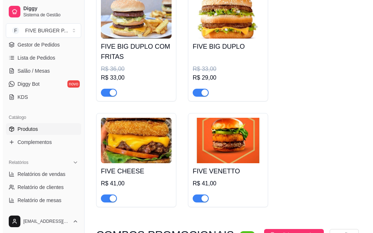
scroll to position [146, 0]
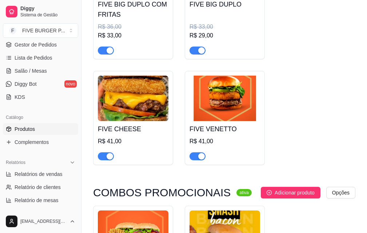
click at [121, 126] on h4 "FIVE CHEESE" at bounding box center [133, 129] width 71 height 10
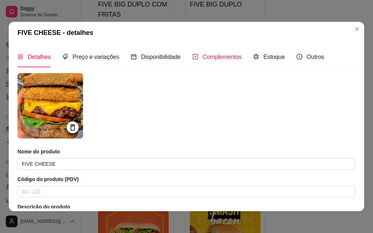
click at [213, 61] on div "Complementos" at bounding box center [217, 56] width 50 height 9
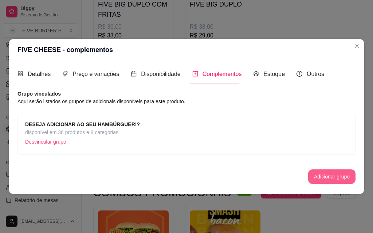
click at [322, 174] on button "Adicionar grupo" at bounding box center [331, 177] width 47 height 15
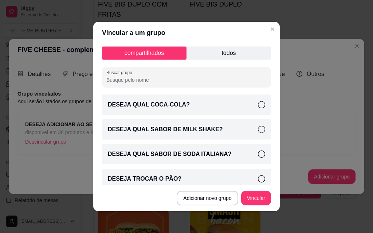
click at [227, 49] on p "todos" at bounding box center [228, 53] width 84 height 13
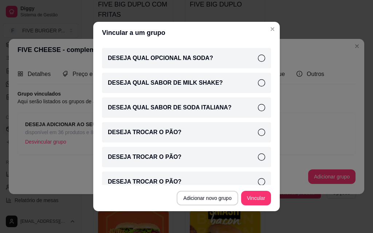
scroll to position [180, 0]
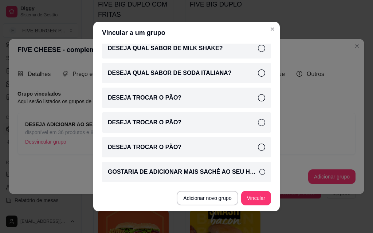
click at [258, 96] on icon at bounding box center [261, 97] width 7 height 7
click at [263, 196] on button "Vincular" at bounding box center [256, 198] width 30 height 15
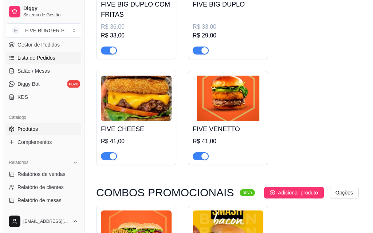
scroll to position [36, 0]
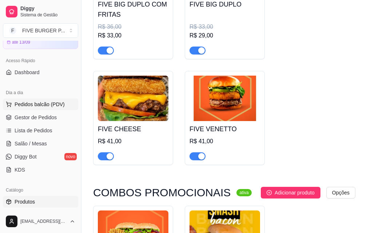
click at [41, 103] on span "Pedidos balcão (PDV)" at bounding box center [40, 104] width 50 height 7
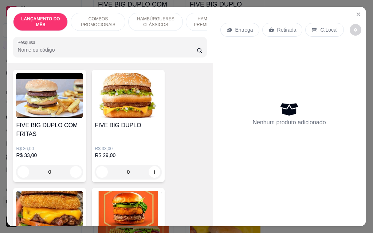
scroll to position [182, 0]
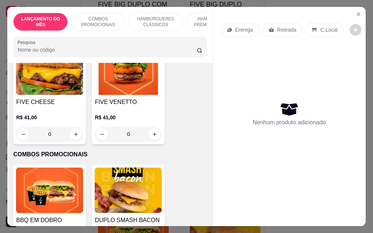
click at [46, 95] on img at bounding box center [49, 73] width 67 height 46
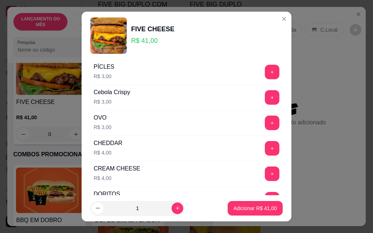
scroll to position [0, 0]
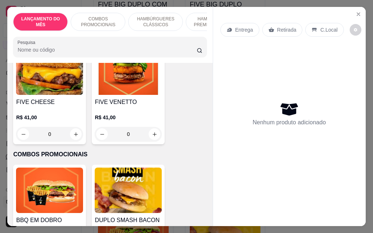
click at [123, 95] on img at bounding box center [128, 73] width 67 height 46
click at [356, 13] on icon "Close" at bounding box center [358, 14] width 6 height 6
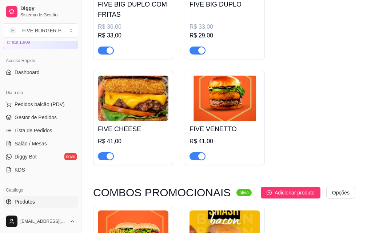
click at [138, 118] on img at bounding box center [133, 99] width 71 height 46
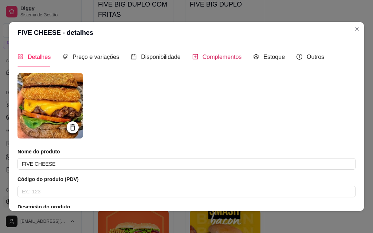
click at [210, 56] on span "Complementos" at bounding box center [221, 57] width 39 height 6
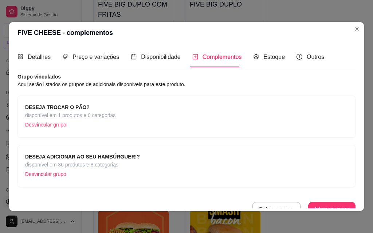
click at [50, 124] on p "Desvincular grupo" at bounding box center [70, 124] width 90 height 11
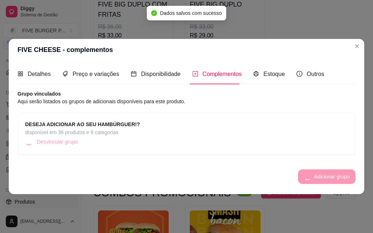
click at [220, 78] on div "Complementos" at bounding box center [217, 74] width 50 height 9
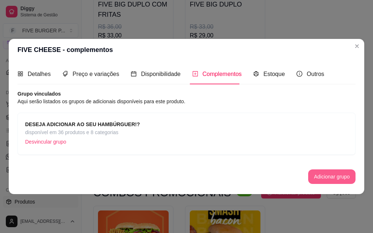
click at [324, 178] on button "Adicionar grupo" at bounding box center [331, 177] width 47 height 15
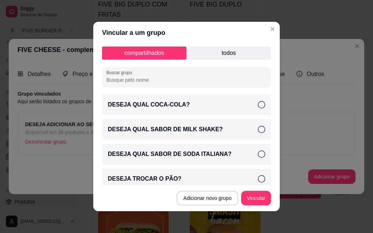
click at [216, 57] on p "todos" at bounding box center [228, 53] width 84 height 13
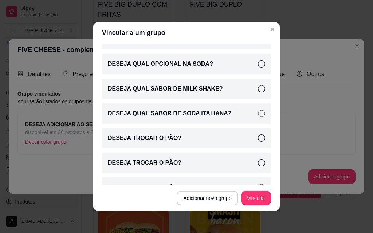
scroll to position [180, 0]
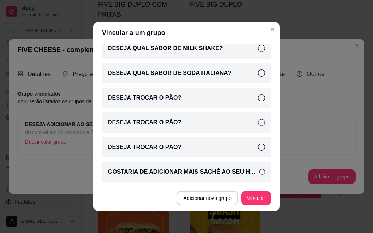
click at [258, 97] on icon at bounding box center [261, 97] width 7 height 7
click at [258, 122] on icon at bounding box center [261, 122] width 7 height 7
click at [258, 147] on icon at bounding box center [261, 147] width 7 height 7
click at [257, 198] on button "Vincular" at bounding box center [256, 198] width 30 height 15
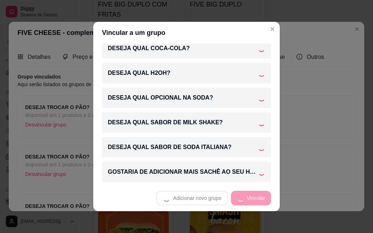
scroll to position [106, 0]
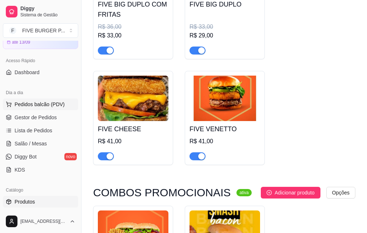
click at [46, 105] on span "Pedidos balcão (PDV)" at bounding box center [40, 104] width 50 height 7
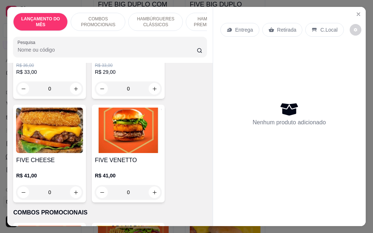
scroll to position [182, 0]
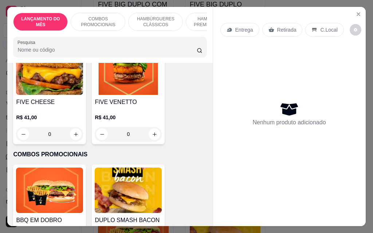
click at [54, 104] on h4 "FIVE CHEESE" at bounding box center [49, 102] width 67 height 9
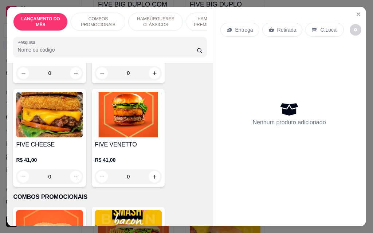
scroll to position [36, 0]
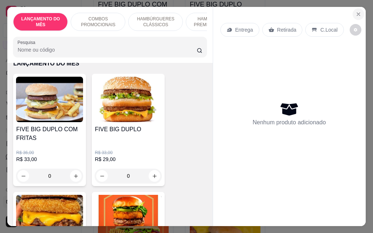
click at [357, 13] on icon "Close" at bounding box center [358, 14] width 3 height 3
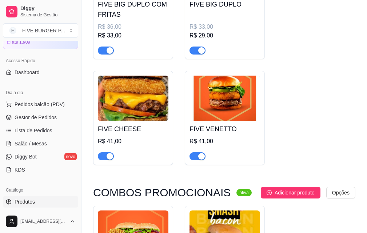
click at [128, 119] on img at bounding box center [133, 99] width 71 height 46
click at [37, 143] on span "Salão / Mesas" at bounding box center [31, 143] width 32 height 7
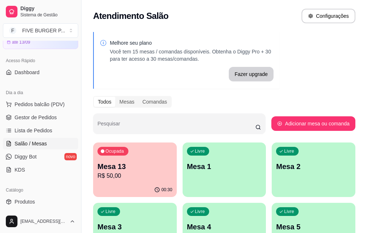
click at [142, 177] on p "R$ 50,00" at bounding box center [135, 176] width 75 height 9
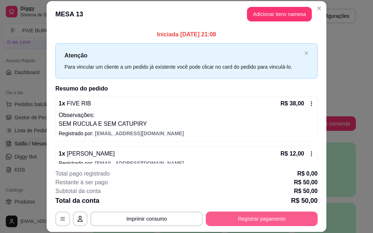
click at [297, 215] on button "Registrar pagamento" at bounding box center [262, 219] width 112 height 15
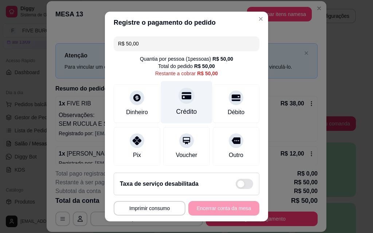
click at [177, 107] on div "Crédito" at bounding box center [186, 102] width 51 height 43
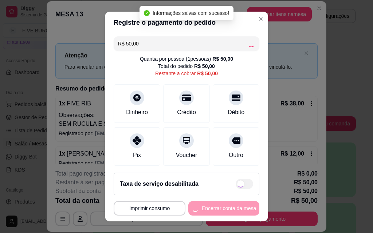
type input "R$ 0,00"
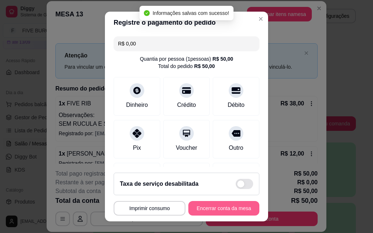
click at [232, 206] on button "Encerrar conta da mesa" at bounding box center [223, 208] width 71 height 15
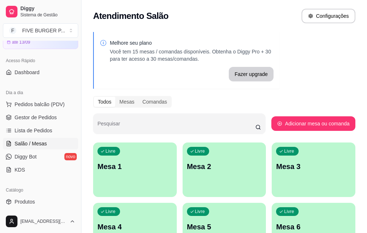
click at [29, 137] on ul "Pedidos balcão (PDV) Gestor de Pedidos Lista de Pedidos Salão / Mesas Diggy Bot…" at bounding box center [40, 137] width 75 height 77
click at [29, 135] on link "Lista de Pedidos" at bounding box center [40, 131] width 75 height 12
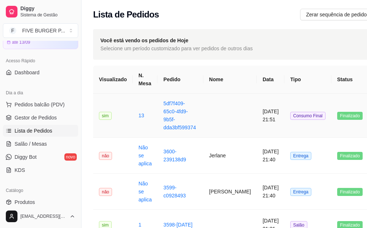
click at [215, 134] on td at bounding box center [231, 116] width 54 height 44
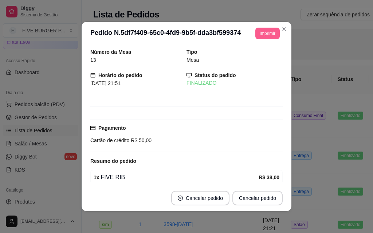
click at [262, 36] on button "Imprimir" at bounding box center [267, 34] width 24 height 12
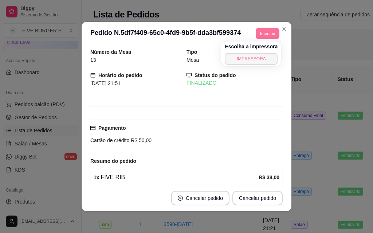
click at [260, 60] on button "IMPRESSORA" at bounding box center [251, 59] width 53 height 12
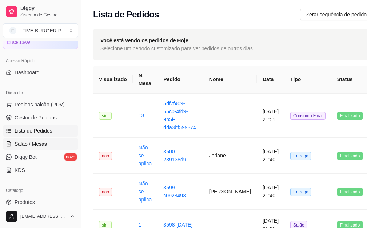
click at [42, 147] on link "Salão / Mesas" at bounding box center [40, 144] width 75 height 12
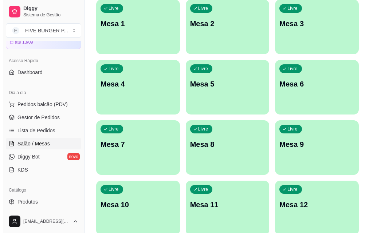
scroll to position [146, 0]
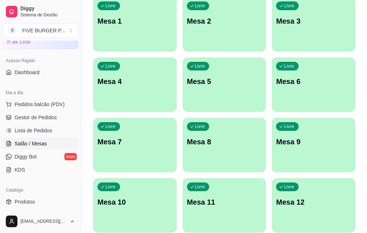
click at [177, 178] on div "Livre Mesa 10" at bounding box center [135, 201] width 84 height 46
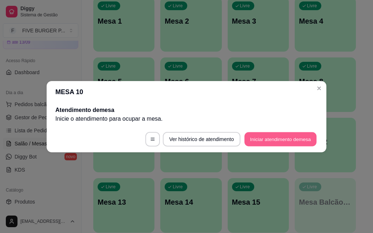
click at [268, 145] on button "Iniciar atendimento de mesa" at bounding box center [280, 139] width 72 height 14
